Goal: Find specific page/section: Find specific page/section

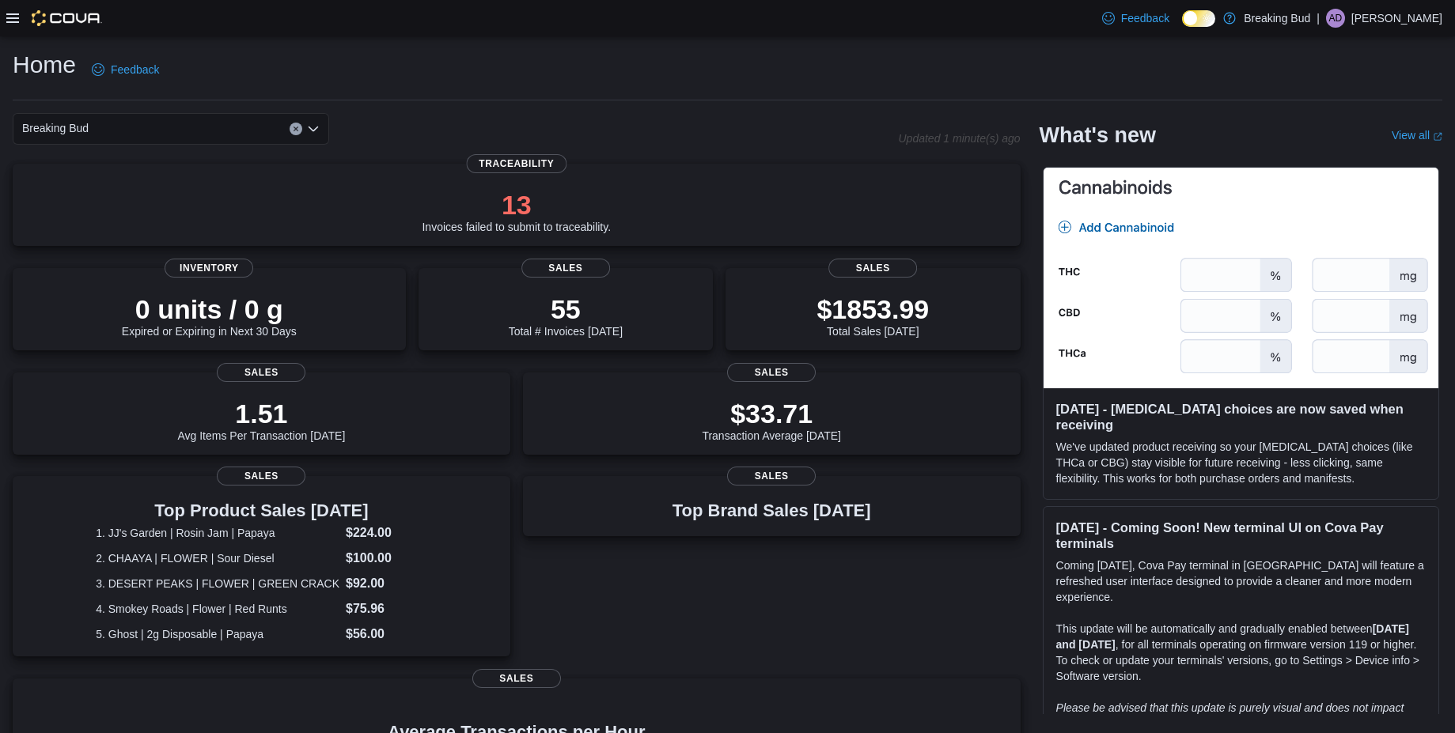
click at [9, 17] on icon at bounding box center [12, 18] width 13 height 13
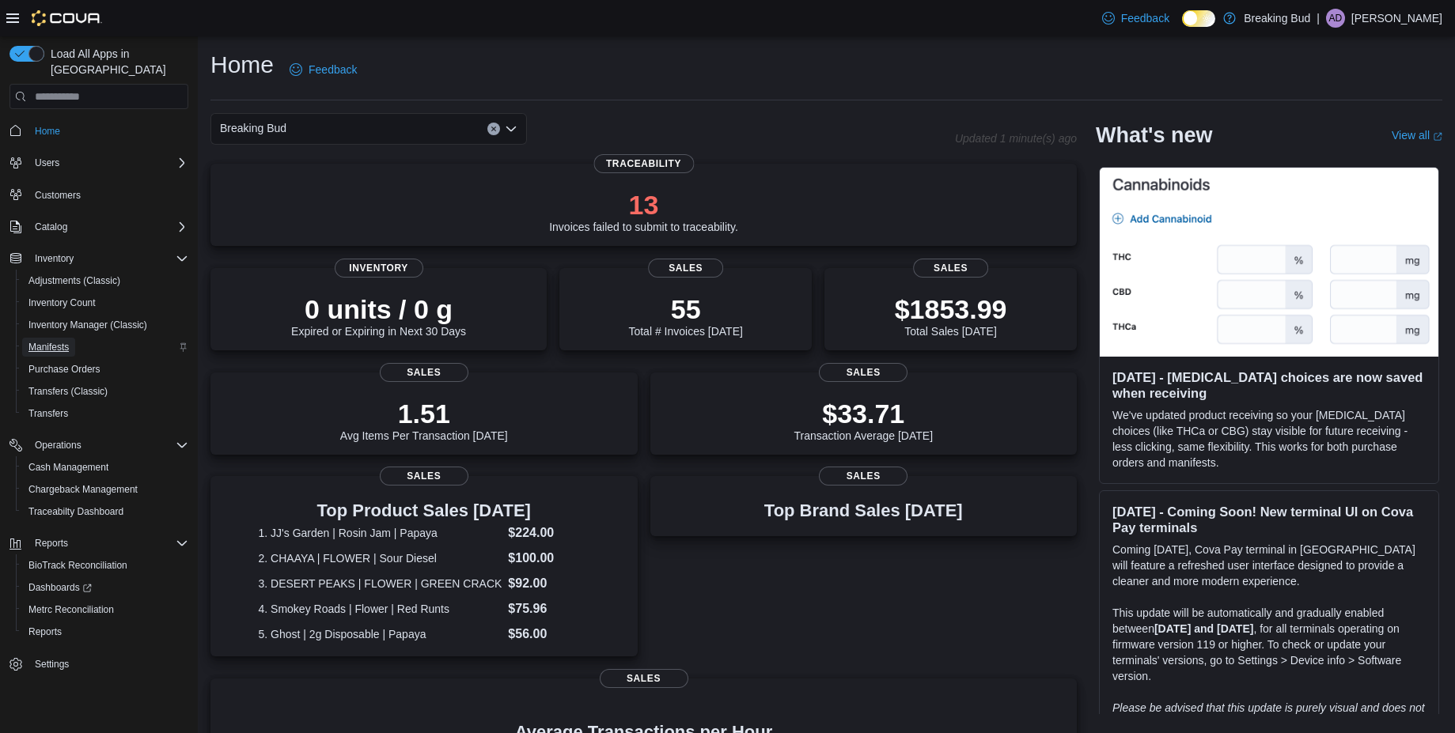
click at [59, 338] on span "Manifests" at bounding box center [48, 347] width 40 height 19
